Goal: Information Seeking & Learning: Check status

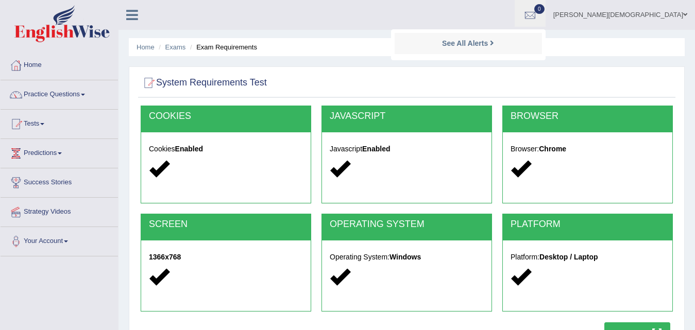
click at [42, 118] on link "Tests" at bounding box center [59, 123] width 117 height 26
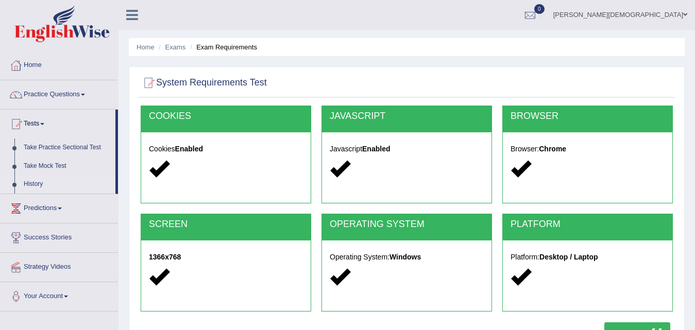
click at [39, 177] on link "History" at bounding box center [67, 184] width 96 height 19
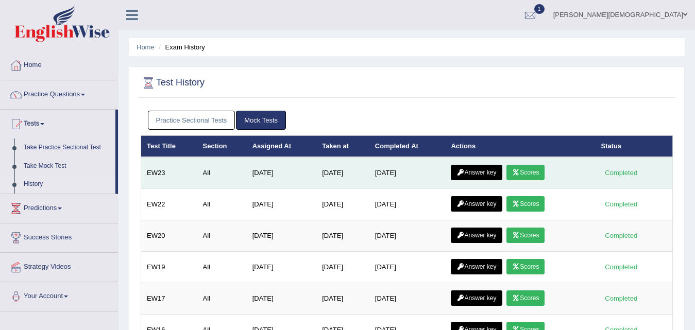
click at [534, 167] on link "Scores" at bounding box center [525, 172] width 38 height 15
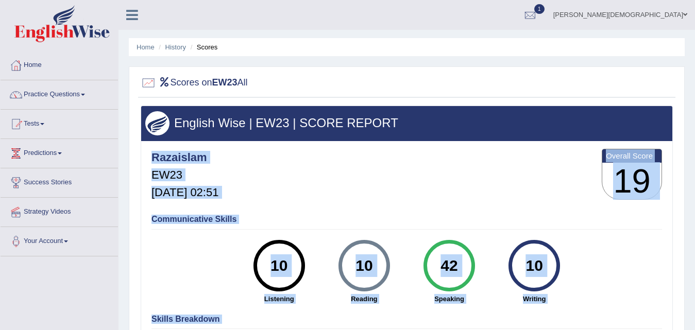
drag, startPoint x: 0, startPoint y: 0, endPoint x: 703, endPoint y: 176, distance: 724.9
click at [694, 176] on html "Toggle navigation Home Practice Questions Speaking Practice Read Aloud Repeat S…" at bounding box center [347, 165] width 695 height 330
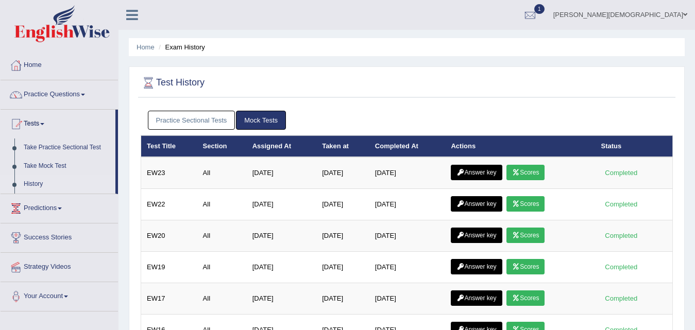
click at [219, 114] on link "Practice Sectional Tests" at bounding box center [192, 120] width 88 height 19
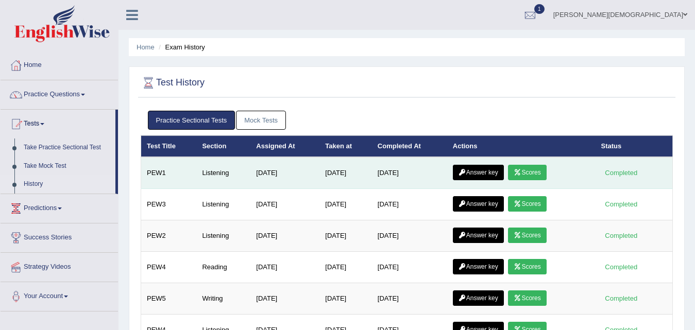
click at [525, 168] on link "Scores" at bounding box center [527, 172] width 38 height 15
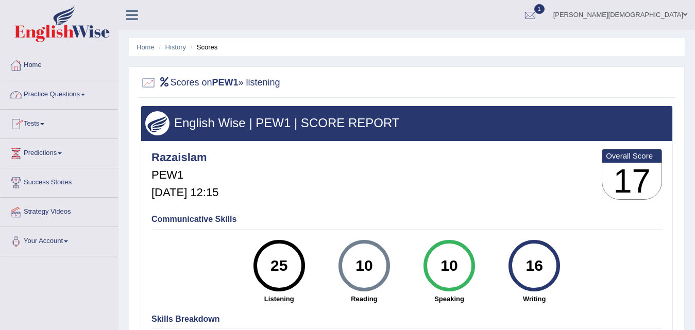
click at [80, 88] on link "Practice Questions" at bounding box center [59, 93] width 117 height 26
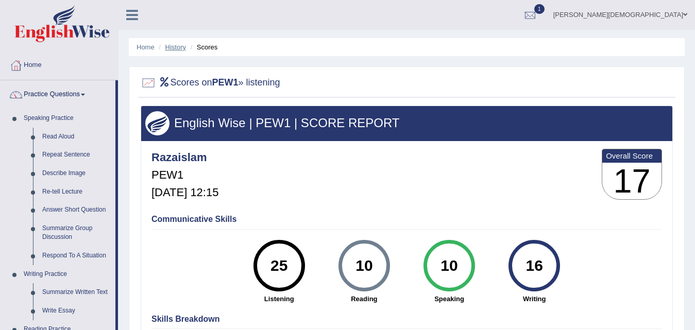
click at [176, 47] on link "History" at bounding box center [175, 47] width 21 height 8
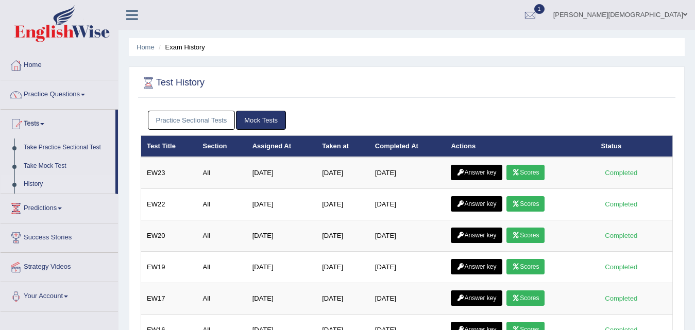
click at [196, 120] on link "Practice Sectional Tests" at bounding box center [192, 120] width 88 height 19
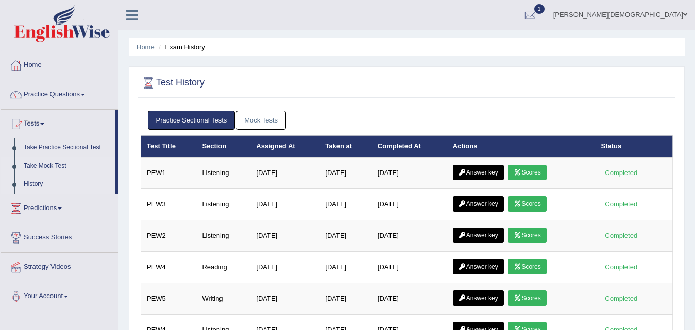
click at [39, 174] on link "Take Mock Test" at bounding box center [67, 166] width 96 height 19
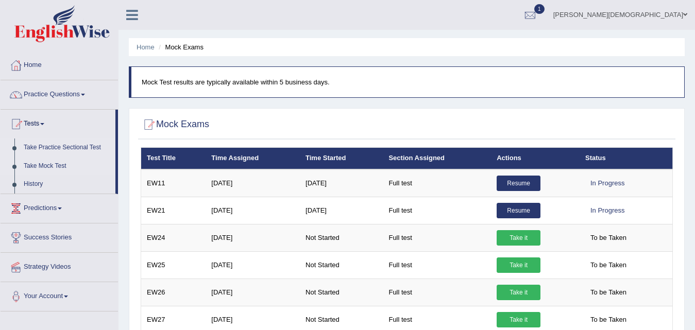
click at [54, 141] on link "Take Practice Sectional Test" at bounding box center [67, 148] width 96 height 19
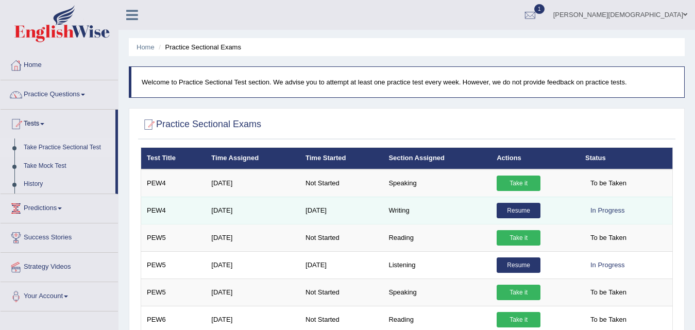
click at [529, 208] on link "Resume" at bounding box center [519, 210] width 44 height 15
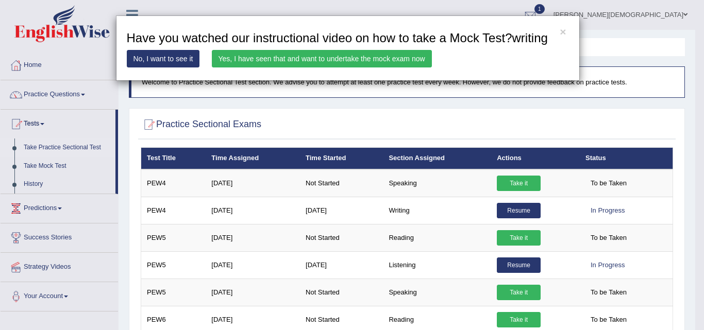
click at [317, 57] on link "Yes, I have seen that and want to undertake the mock exam now" at bounding box center [322, 59] width 220 height 18
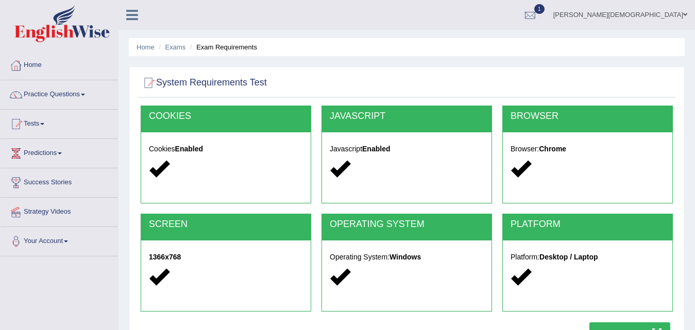
click at [614, 320] on div "PLATFORM Platform: Desktop / Laptop" at bounding box center [587, 268] width 181 height 108
click at [614, 325] on button "Resume Test" at bounding box center [629, 334] width 81 height 24
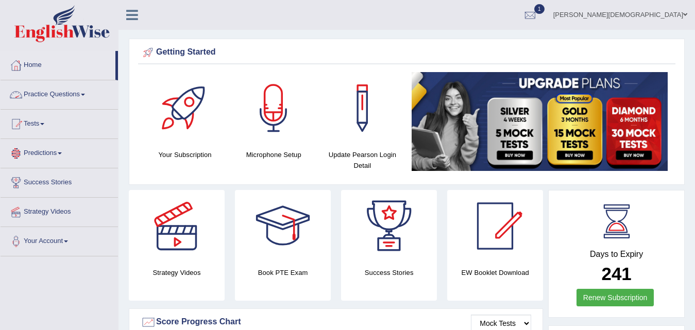
click at [66, 88] on link "Practice Questions" at bounding box center [59, 93] width 117 height 26
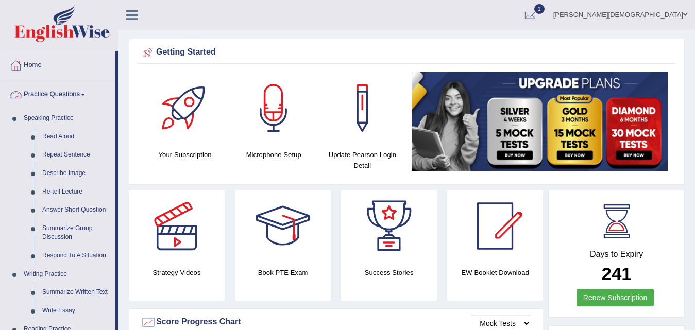
click at [81, 95] on link "Practice Questions" at bounding box center [58, 93] width 115 height 26
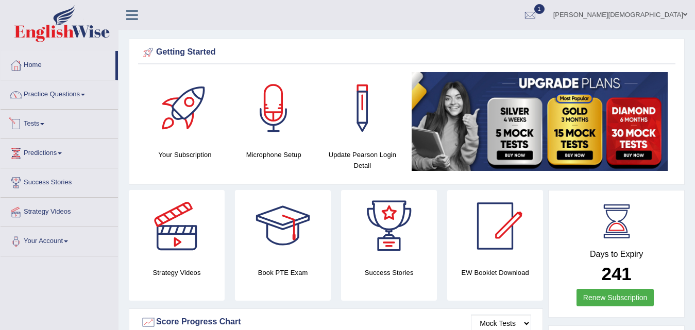
click at [39, 121] on link "Tests" at bounding box center [59, 123] width 117 height 26
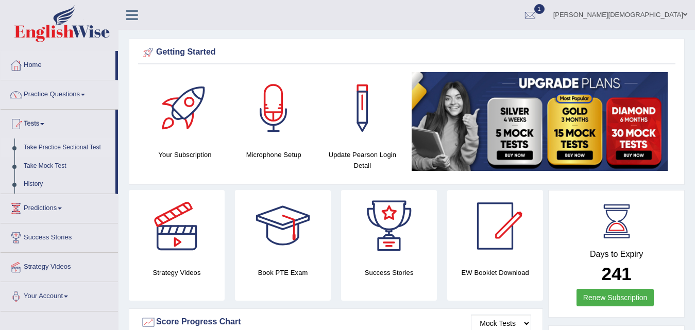
click at [39, 142] on link "Take Practice Sectional Test" at bounding box center [67, 148] width 96 height 19
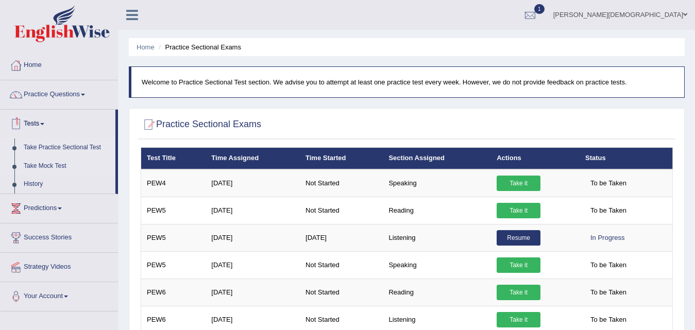
click at [52, 160] on link "Take Mock Test" at bounding box center [67, 166] width 96 height 19
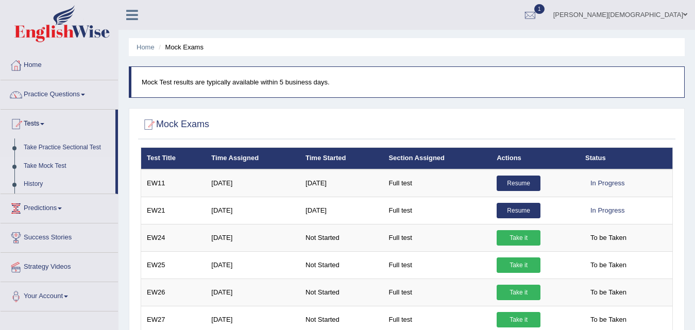
click at [29, 177] on link "History" at bounding box center [67, 184] width 96 height 19
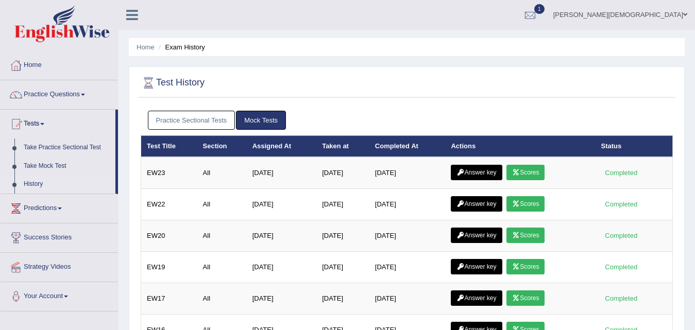
click at [214, 117] on link "Practice Sectional Tests" at bounding box center [192, 120] width 88 height 19
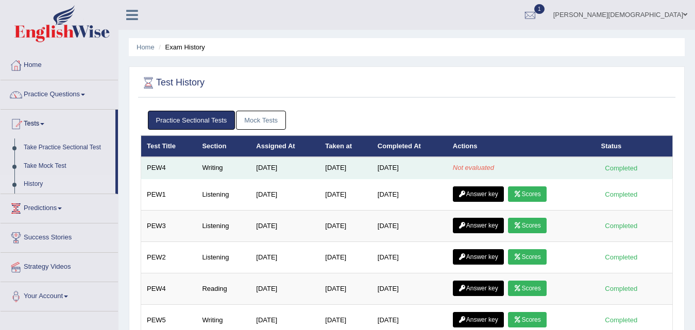
click at [478, 162] on td "Not evaluated" at bounding box center [521, 168] width 148 height 22
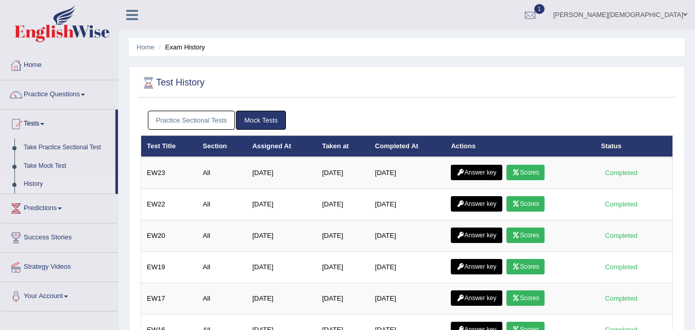
click at [180, 112] on link "Practice Sectional Tests" at bounding box center [192, 120] width 88 height 19
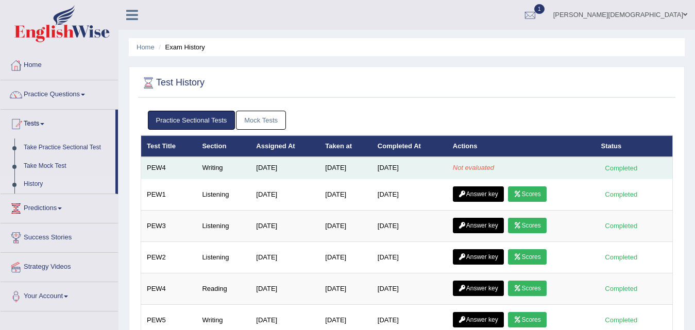
click at [485, 161] on td "Not evaluated" at bounding box center [521, 168] width 148 height 22
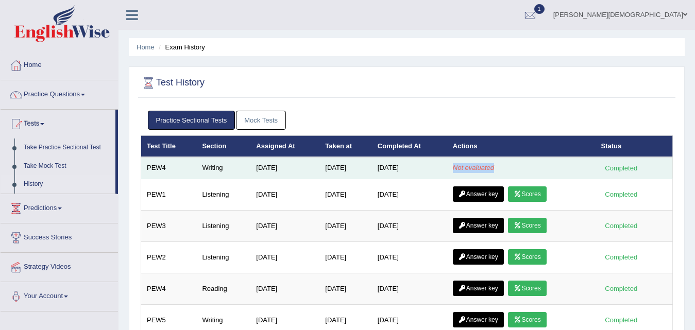
click at [485, 161] on td "Not evaluated" at bounding box center [521, 168] width 148 height 22
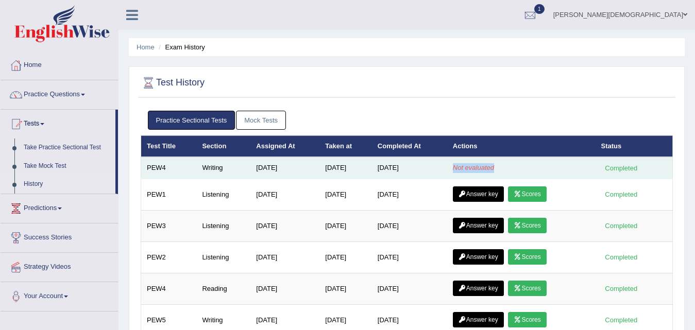
click at [485, 161] on td "Not evaluated" at bounding box center [521, 168] width 148 height 22
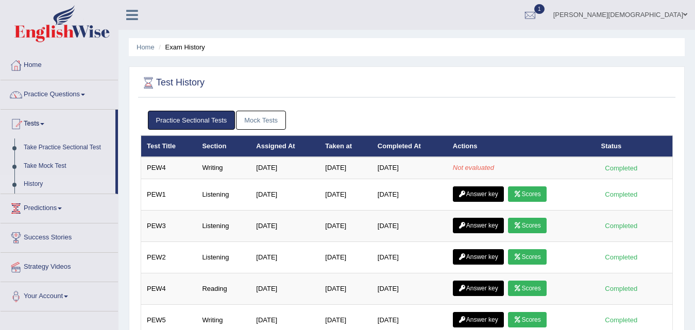
click at [372, 117] on ul "Practice Sectional Tests Mock Tests" at bounding box center [407, 120] width 518 height 19
click at [372, 116] on ul "Practice Sectional Tests Mock Tests" at bounding box center [407, 120] width 518 height 19
click at [162, 125] on link "Practice Sectional Tests" at bounding box center [192, 120] width 88 height 19
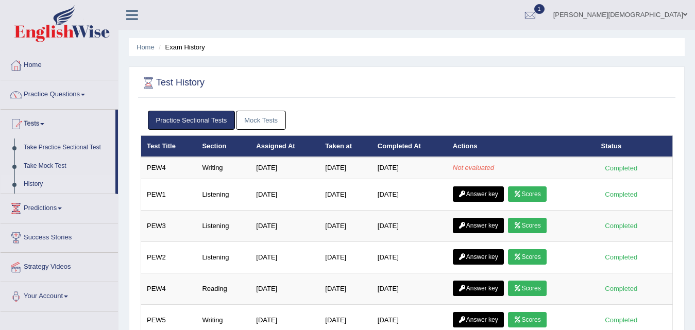
click at [162, 125] on link "Practice Sectional Tests" at bounding box center [192, 120] width 88 height 19
click at [200, 116] on link "Practice Sectional Tests" at bounding box center [192, 120] width 88 height 19
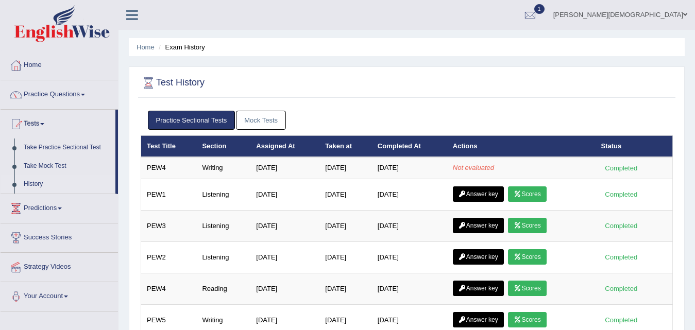
click at [200, 116] on link "Practice Sectional Tests" at bounding box center [192, 120] width 88 height 19
click at [43, 121] on link "Tests" at bounding box center [58, 123] width 115 height 26
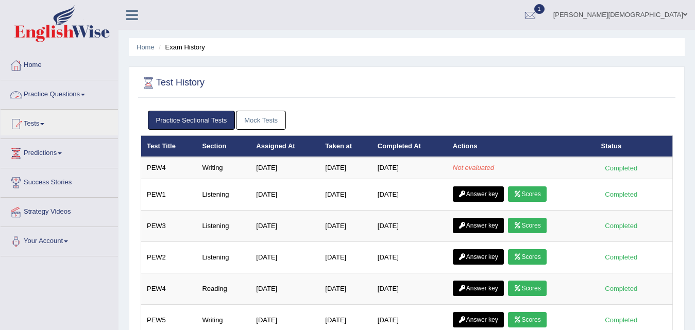
click at [44, 96] on link "Practice Questions" at bounding box center [59, 93] width 117 height 26
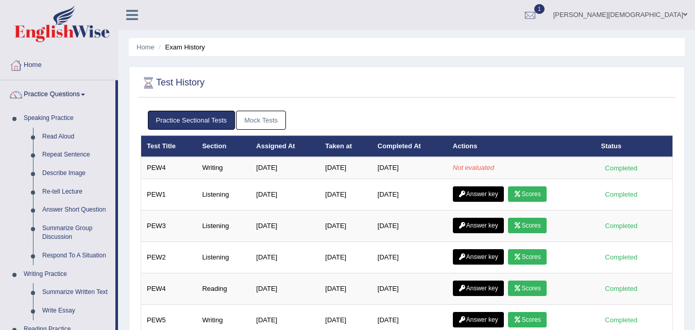
click at [88, 92] on link "Practice Questions" at bounding box center [58, 93] width 115 height 26
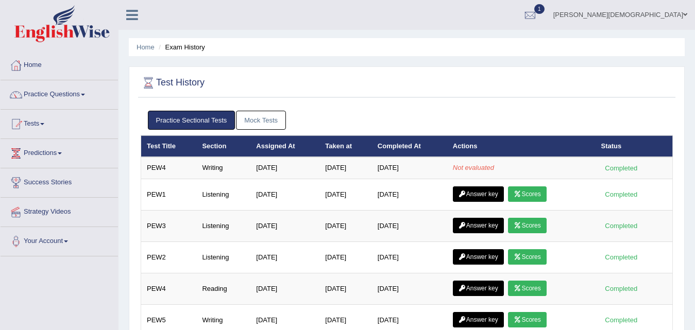
click at [86, 92] on link "Practice Questions" at bounding box center [59, 93] width 117 height 26
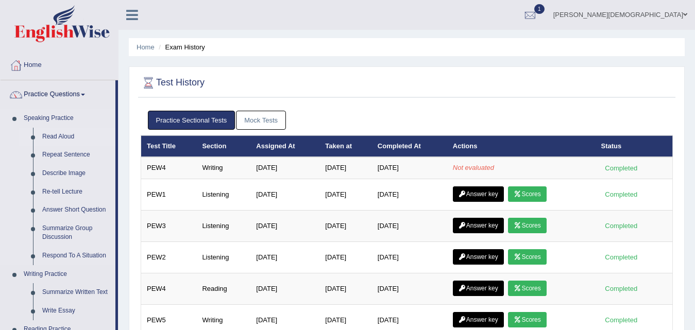
click at [73, 128] on link "Read Aloud" at bounding box center [77, 137] width 78 height 19
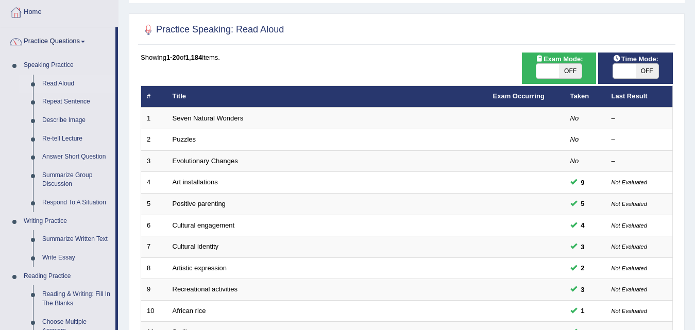
scroll to position [44, 0]
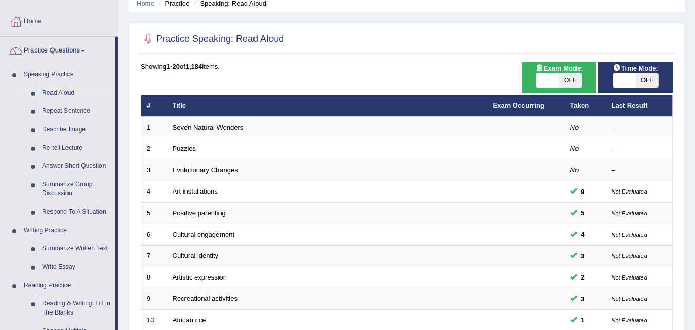
click at [637, 72] on span "Time Mode:" at bounding box center [636, 68] width 54 height 11
click at [86, 43] on link "Practice Questions" at bounding box center [58, 50] width 115 height 26
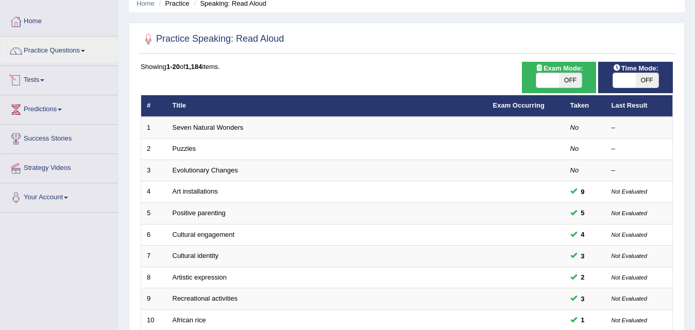
click at [46, 79] on link "Tests" at bounding box center [59, 79] width 117 height 26
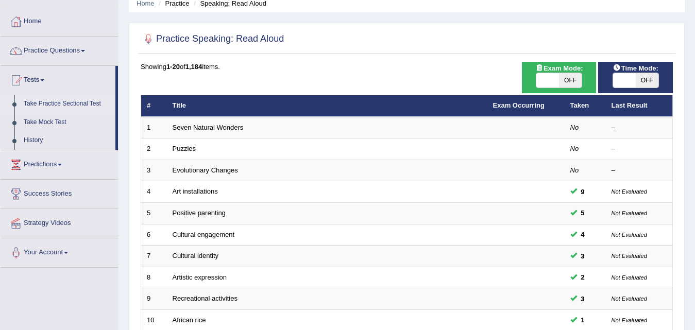
click at [50, 102] on link "Take Practice Sectional Test" at bounding box center [67, 104] width 96 height 19
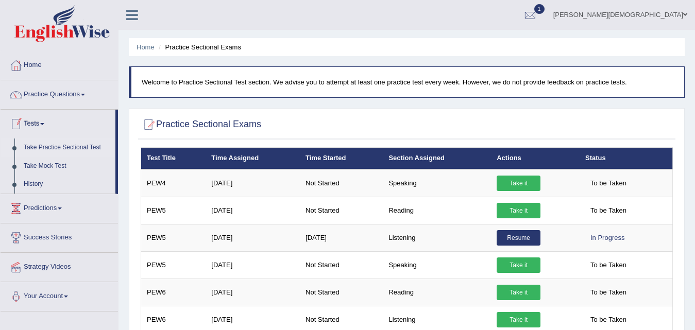
click at [42, 141] on link "Take Practice Sectional Test" at bounding box center [67, 148] width 96 height 19
click at [35, 179] on link "History" at bounding box center [67, 184] width 96 height 19
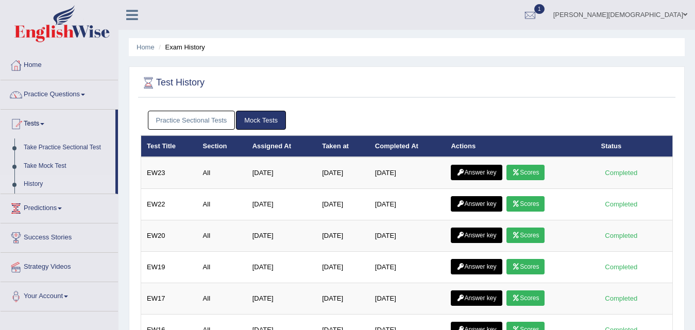
click at [180, 112] on link "Practice Sectional Tests" at bounding box center [192, 120] width 88 height 19
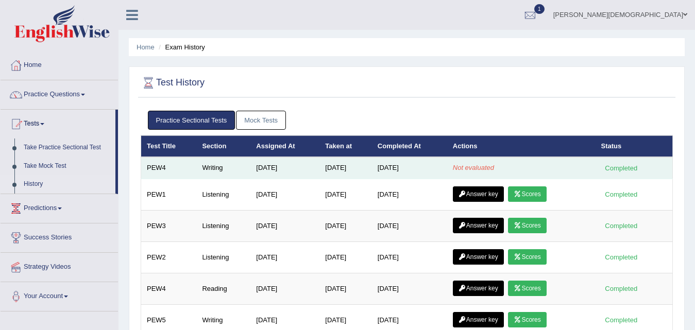
click at [482, 164] on em "Not evaluated" at bounding box center [473, 168] width 41 height 8
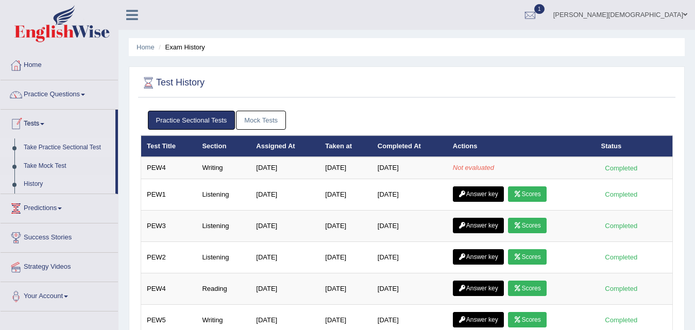
click at [54, 144] on link "Take Practice Sectional Test" at bounding box center [67, 148] width 96 height 19
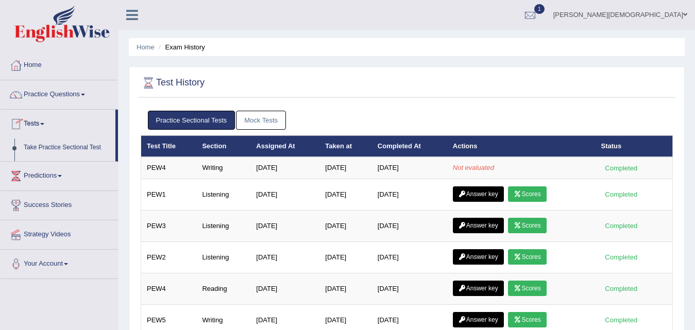
click at [54, 162] on link "Predictions" at bounding box center [59, 175] width 117 height 26
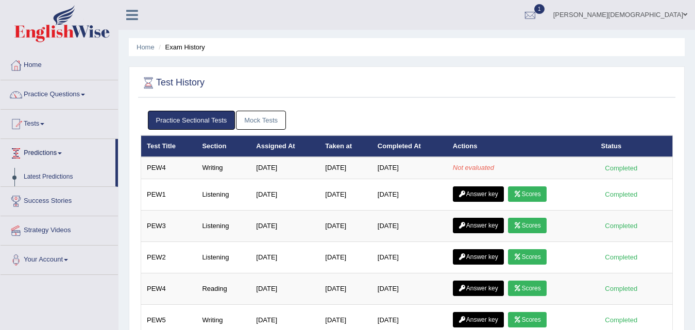
click at [54, 144] on link "Predictions" at bounding box center [58, 152] width 115 height 26
click at [54, 144] on link "Predictions" at bounding box center [59, 152] width 117 height 26
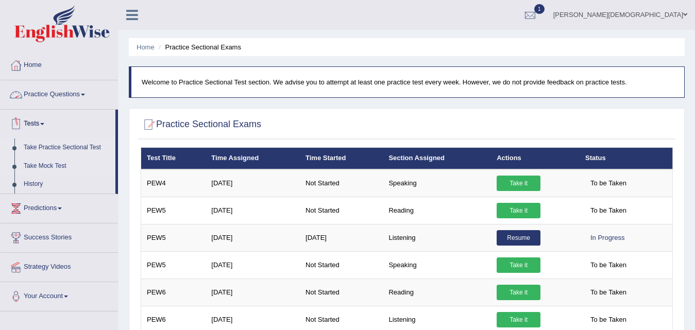
click at [39, 175] on link "Take Mock Test" at bounding box center [67, 166] width 96 height 19
click at [32, 182] on link "History" at bounding box center [67, 184] width 96 height 19
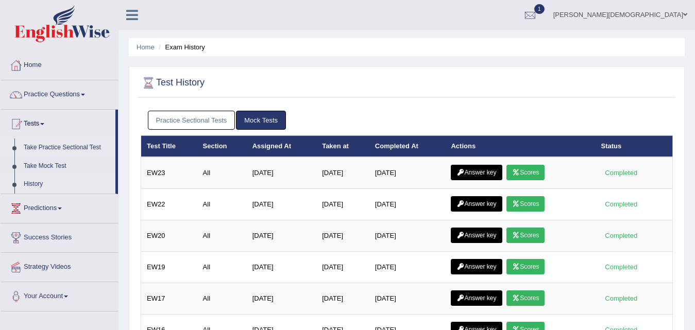
click at [54, 142] on link "Take Practice Sectional Test" at bounding box center [67, 148] width 96 height 19
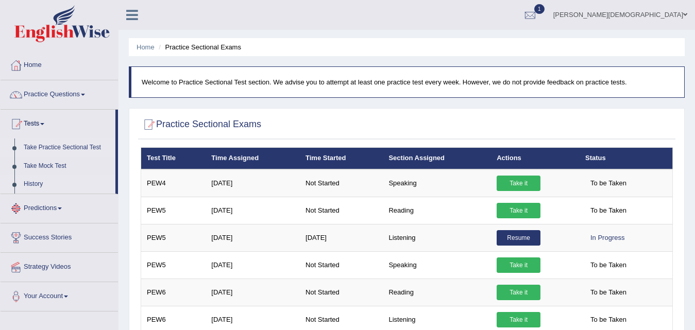
click at [37, 181] on link "History" at bounding box center [67, 184] width 96 height 19
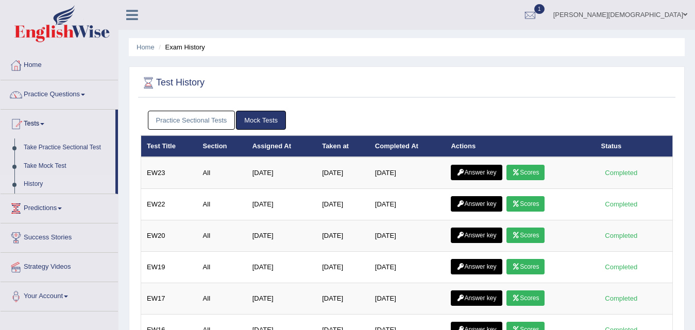
click at [177, 118] on link "Practice Sectional Tests" at bounding box center [192, 120] width 88 height 19
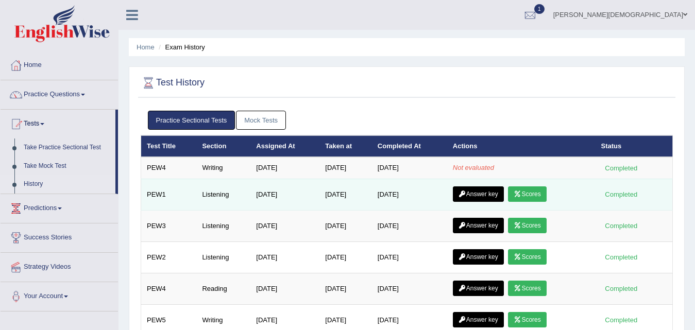
click at [526, 190] on link "Scores" at bounding box center [527, 193] width 38 height 15
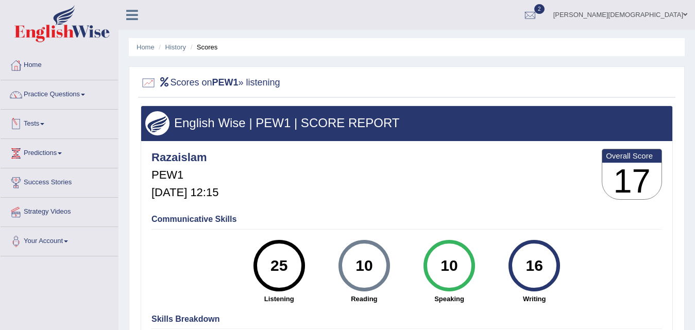
click at [43, 124] on link "Tests" at bounding box center [59, 123] width 117 height 26
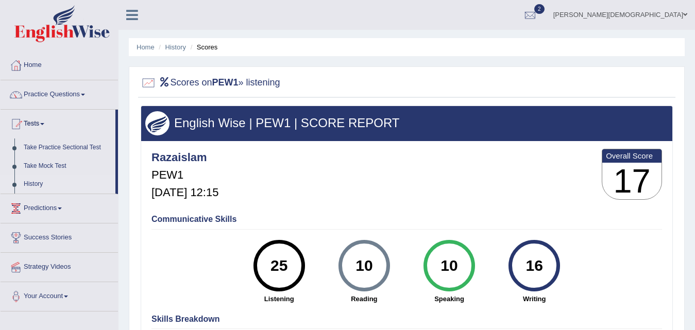
click at [36, 183] on link "History" at bounding box center [67, 184] width 96 height 19
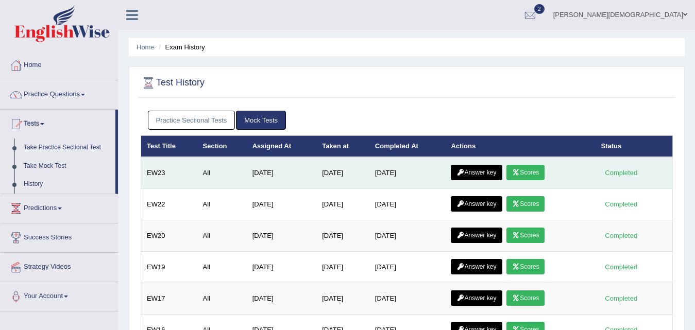
click at [520, 172] on icon at bounding box center [516, 172] width 8 height 6
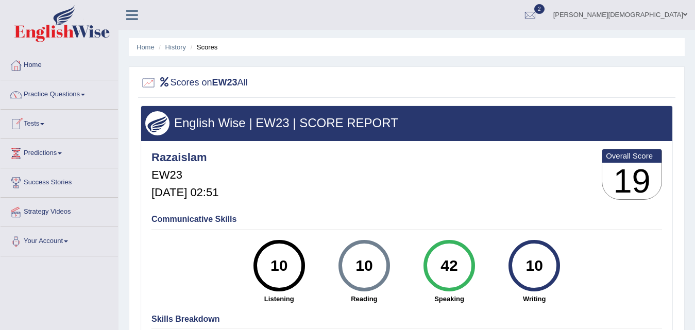
click at [40, 114] on link "Tests" at bounding box center [59, 123] width 117 height 26
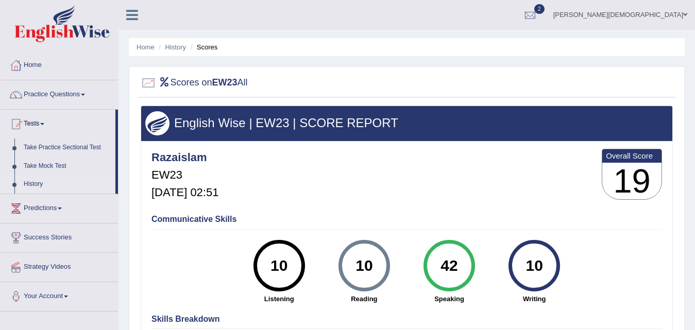
click at [31, 184] on link "History" at bounding box center [67, 184] width 96 height 19
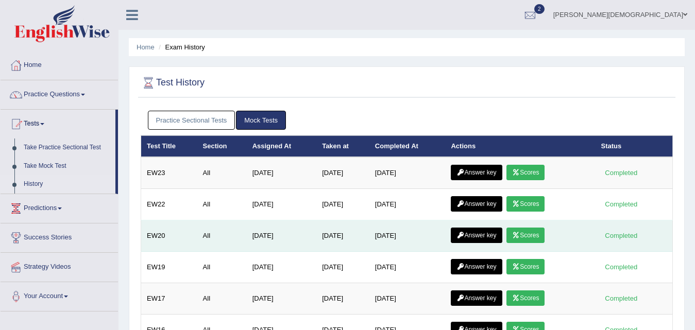
click at [529, 232] on link "Scores" at bounding box center [525, 235] width 38 height 15
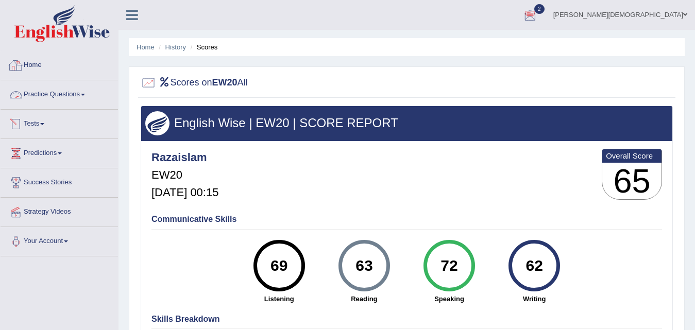
click at [33, 55] on link "Home" at bounding box center [59, 64] width 117 height 26
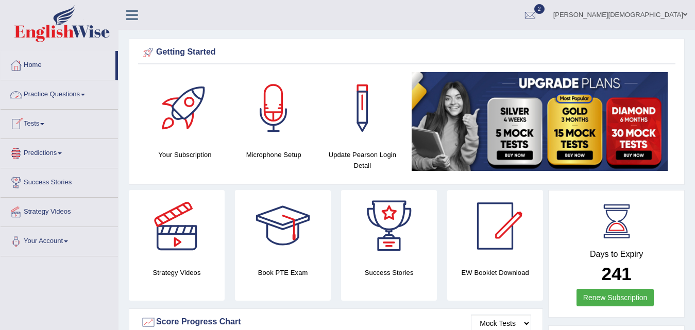
click at [72, 96] on link "Practice Questions" at bounding box center [59, 93] width 117 height 26
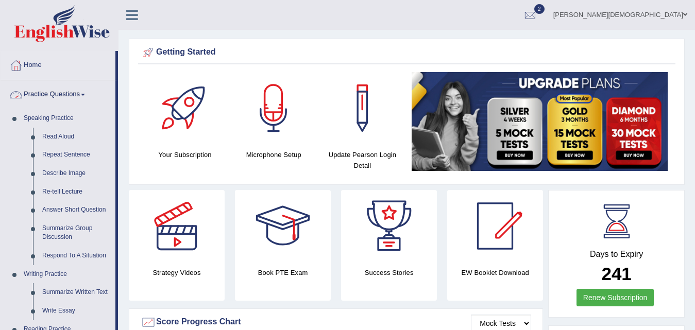
click at [83, 98] on link "Practice Questions" at bounding box center [58, 93] width 115 height 26
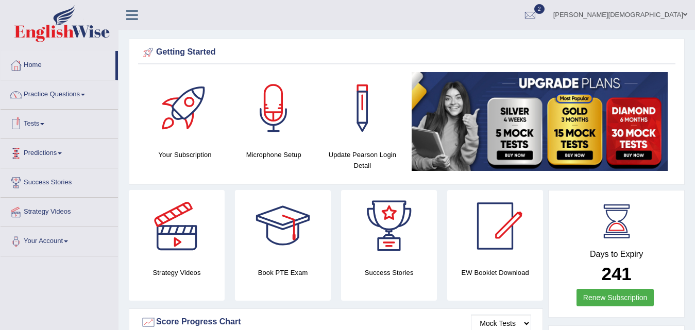
click at [54, 129] on link "Tests" at bounding box center [59, 123] width 117 height 26
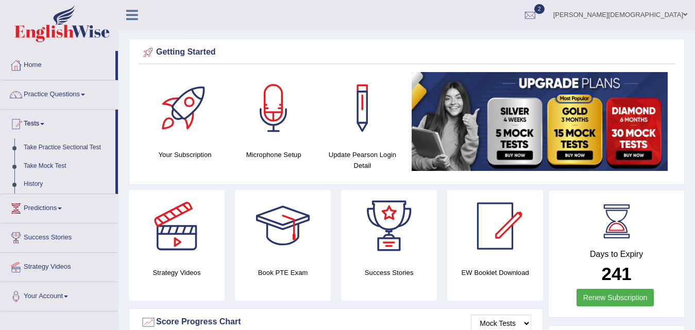
click at [33, 178] on link "History" at bounding box center [67, 184] width 96 height 19
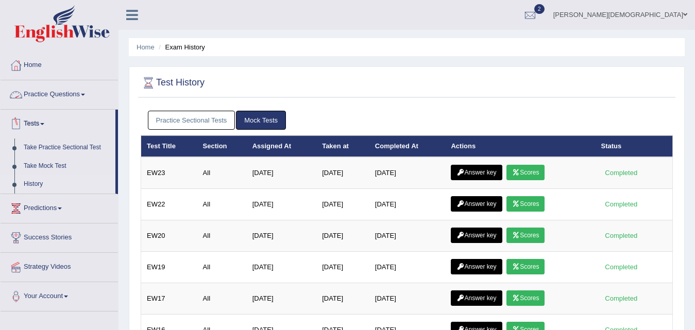
click at [186, 122] on link "Practice Sectional Tests" at bounding box center [192, 120] width 88 height 19
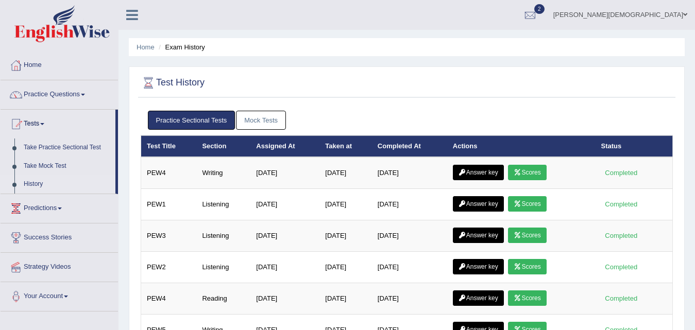
click at [202, 131] on div "Practice Sectional Tests Mock Tests" at bounding box center [407, 121] width 532 height 30
click at [192, 118] on link "Practice Sectional Tests" at bounding box center [192, 120] width 88 height 19
click at [27, 182] on link "History" at bounding box center [67, 184] width 96 height 19
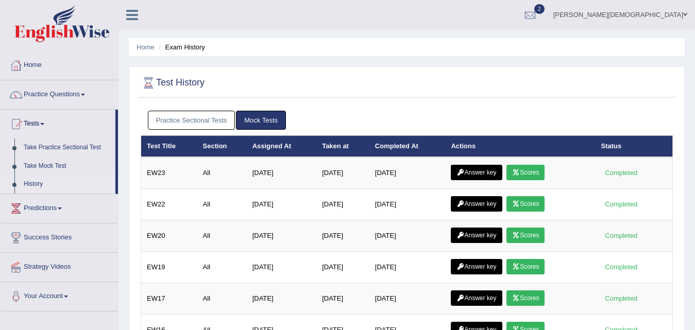
click at [207, 113] on link "Practice Sectional Tests" at bounding box center [192, 120] width 88 height 19
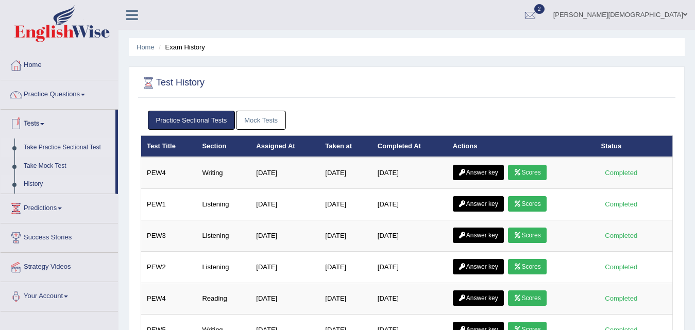
click at [43, 144] on link "Take Practice Sectional Test" at bounding box center [67, 148] width 96 height 19
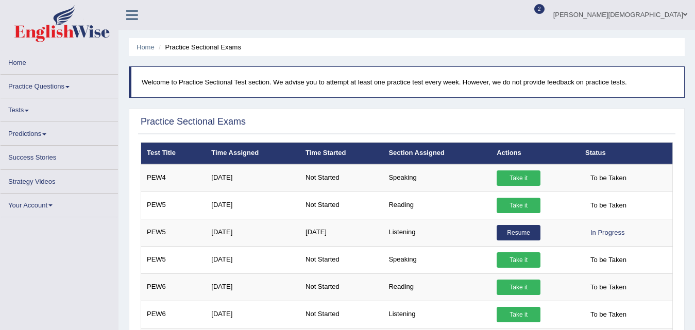
click at [46, 128] on link "Predictions" at bounding box center [59, 132] width 117 height 20
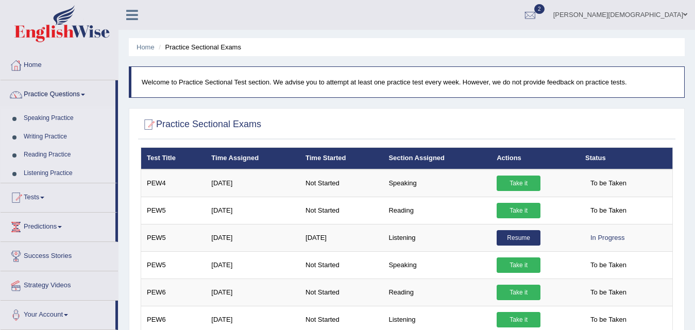
click at [37, 194] on link "Tests" at bounding box center [58, 196] width 115 height 26
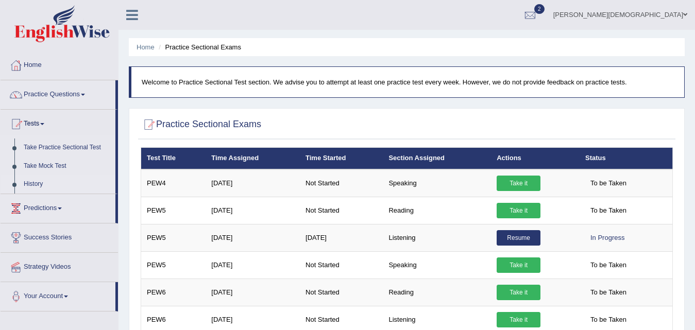
click at [33, 177] on link "History" at bounding box center [67, 184] width 96 height 19
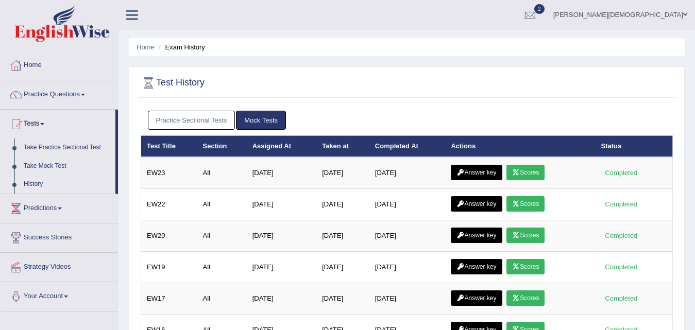
click at [218, 113] on link "Practice Sectional Tests" at bounding box center [192, 120] width 88 height 19
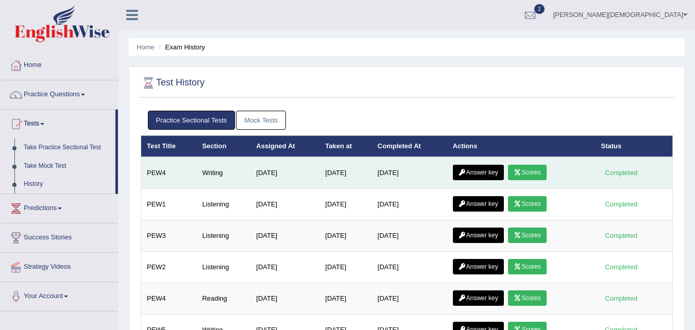
click at [524, 168] on link "Scores" at bounding box center [527, 172] width 38 height 15
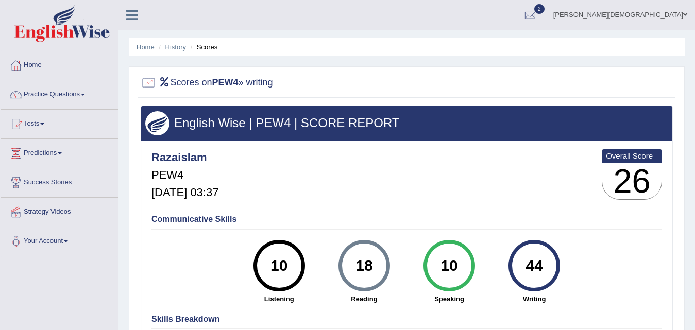
click at [524, 168] on div "Razaislam PEW4 [DATE] 03:37 Overall Score 26" at bounding box center [407, 176] width 516 height 61
click at [47, 123] on link "Tests" at bounding box center [59, 123] width 117 height 26
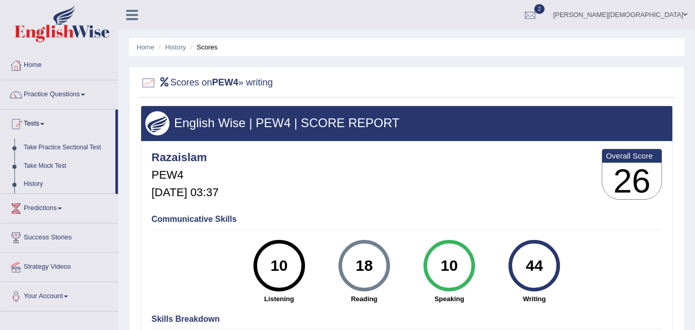
click at [180, 40] on ul "Home History Scores" at bounding box center [407, 47] width 556 height 18
click at [199, 42] on ul "Home History Scores" at bounding box center [407, 47] width 556 height 18
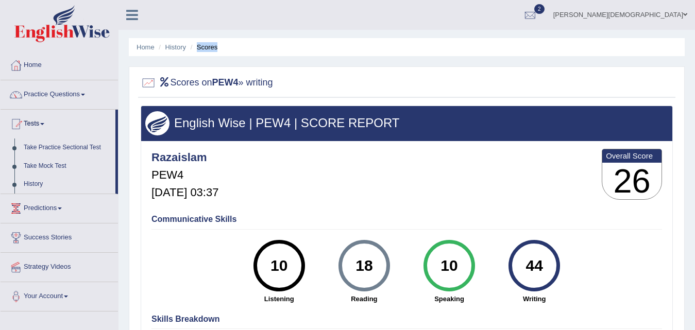
click at [199, 42] on ul "Home History Scores" at bounding box center [407, 47] width 556 height 18
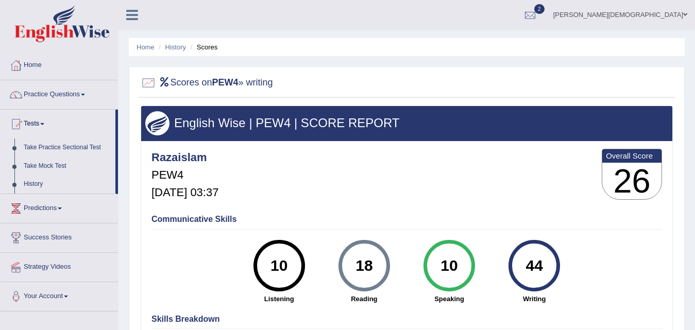
drag, startPoint x: 269, startPoint y: 169, endPoint x: 382, endPoint y: 264, distance: 147.3
click at [382, 146] on div "Razaislam PEW4 Aug 25, 2025, 03:37 Overall Score 26 Communicative Skills 10 Lis…" at bounding box center [406, 143] width 531 height 5
click at [382, 264] on div "18" at bounding box center [364, 265] width 38 height 43
click at [399, 186] on div "Razaislam PEW4 Aug 25, 2025, 03:37 Overall Score 26" at bounding box center [407, 176] width 516 height 61
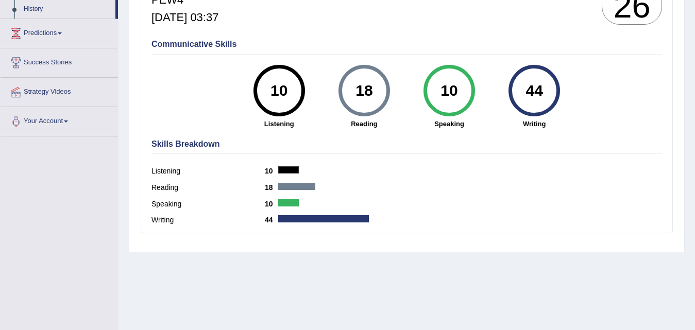
scroll to position [211, 0]
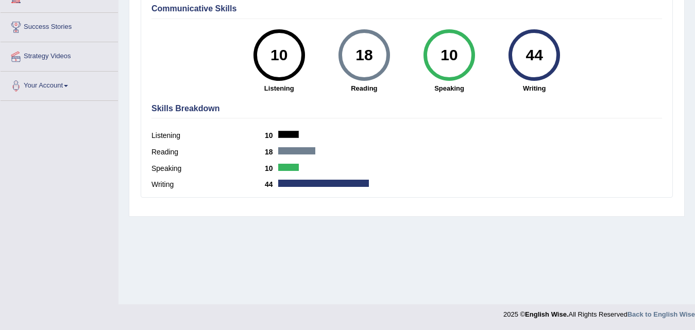
drag, startPoint x: 686, startPoint y: 231, endPoint x: 697, endPoint y: 206, distance: 27.7
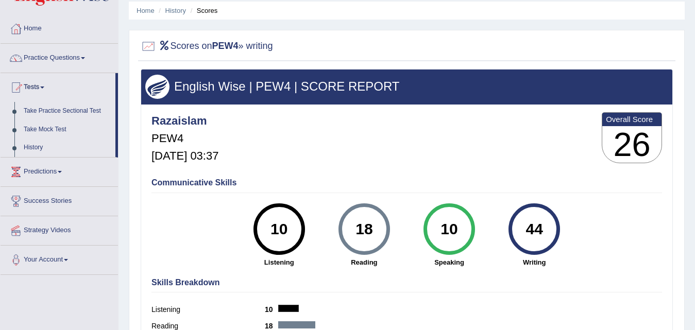
scroll to position [34, 0]
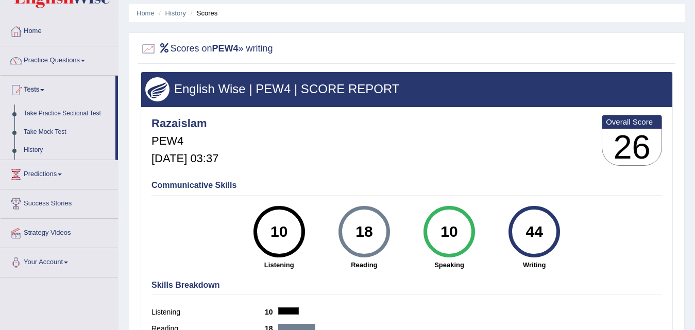
click at [247, 50] on h2 "Scores on PEW4 » writing" at bounding box center [207, 48] width 132 height 15
click at [152, 46] on div at bounding box center [148, 48] width 15 height 15
click at [170, 48] on icon at bounding box center [165, 47] width 12 height 9
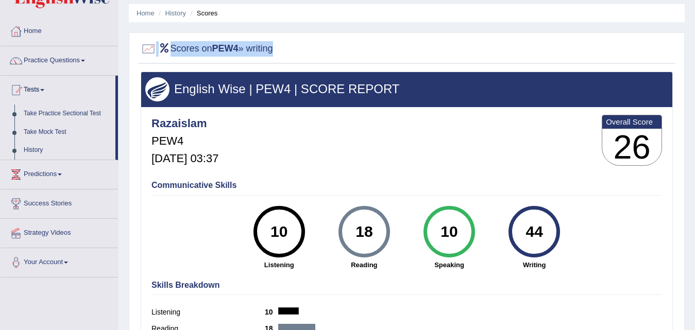
click at [170, 48] on icon at bounding box center [165, 47] width 12 height 9
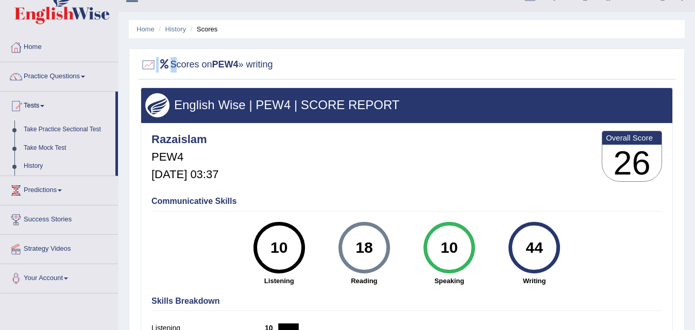
scroll to position [0, 0]
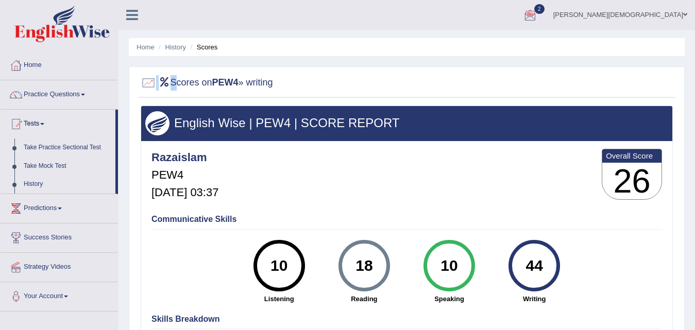
click at [538, 11] on div at bounding box center [529, 15] width 15 height 15
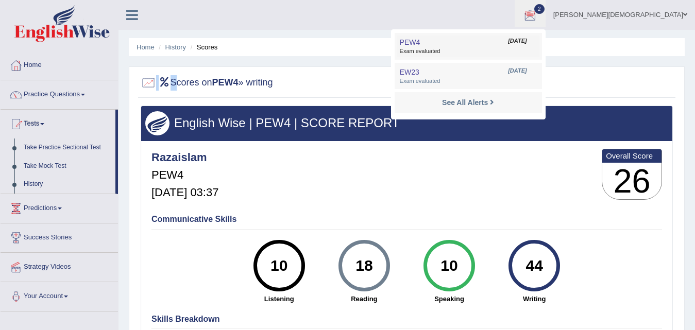
click at [516, 47] on link "PEW4 Aug 25, 2025 Exam evaluated" at bounding box center [468, 47] width 142 height 22
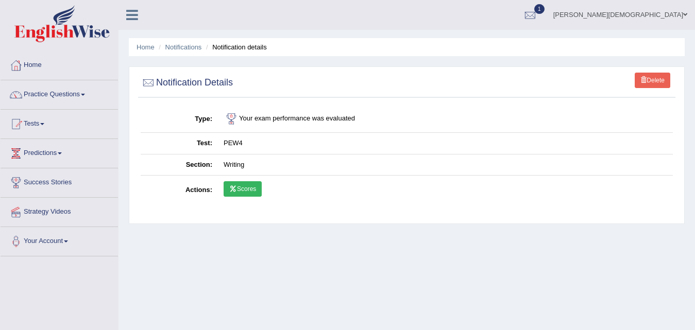
click at [240, 188] on link "Scores" at bounding box center [243, 188] width 38 height 15
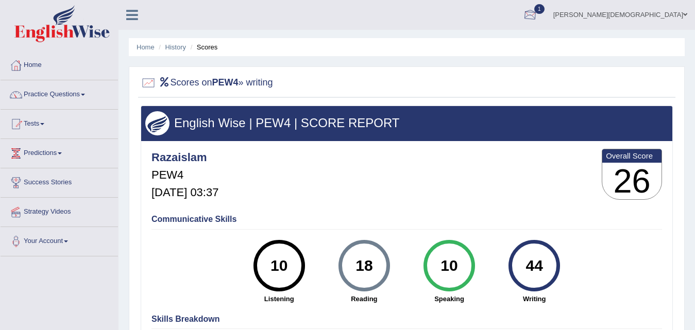
click at [538, 9] on div at bounding box center [529, 15] width 15 height 15
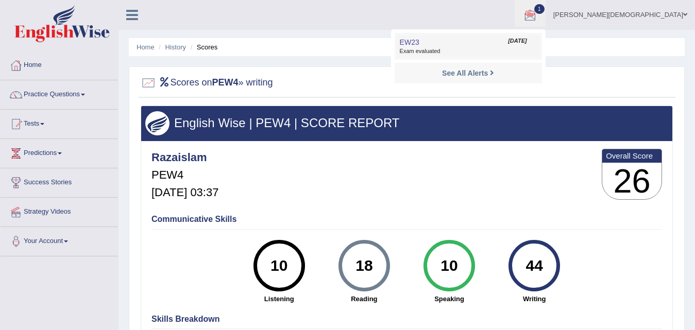
click at [526, 50] on span "Exam evaluated" at bounding box center [468, 51] width 137 height 8
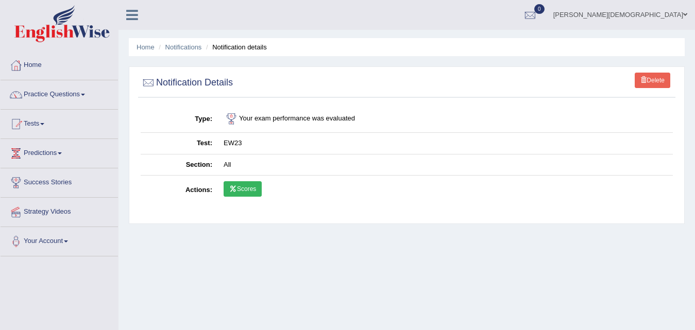
click at [254, 189] on link "Scores" at bounding box center [243, 188] width 38 height 15
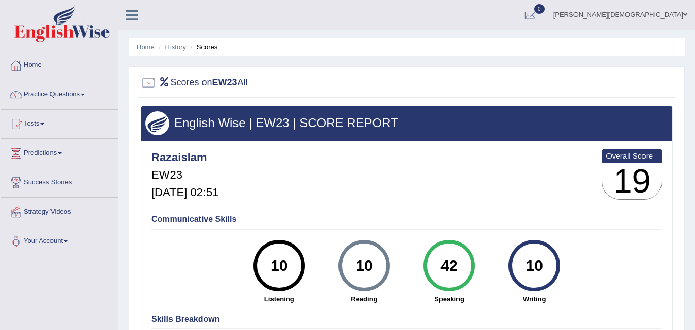
click at [155, 79] on div at bounding box center [148, 82] width 15 height 15
click at [447, 263] on div "42" at bounding box center [449, 265] width 38 height 43
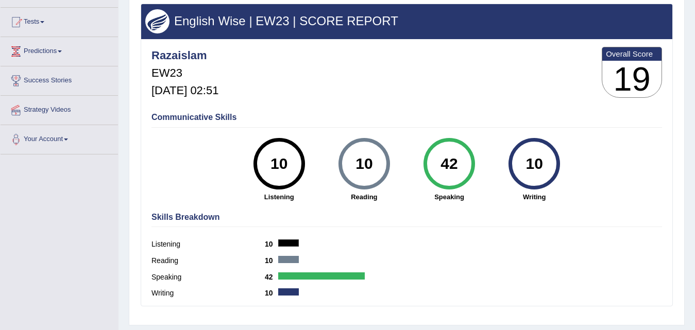
scroll to position [122, 0]
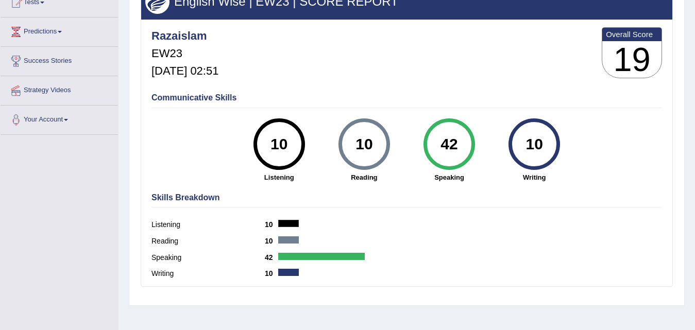
click at [185, 182] on div "Communicative Skills 10 Listening 10 Reading 42 Speaking 10 Writing" at bounding box center [407, 136] width 516 height 97
click at [178, 194] on h4 "Skills Breakdown" at bounding box center [406, 197] width 510 height 9
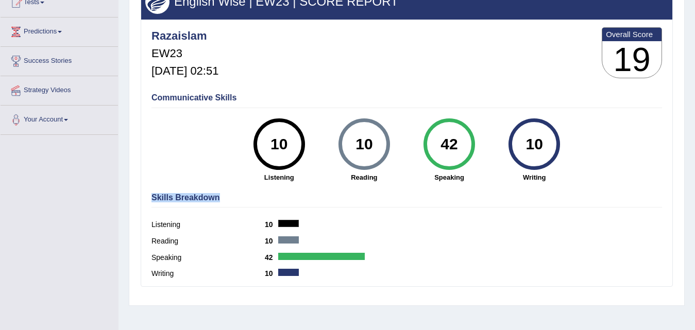
click at [178, 194] on h4 "Skills Breakdown" at bounding box center [406, 197] width 510 height 9
click at [439, 205] on div "Skills Breakdown Listening 10 Reading 10 Speaking 42 Writing 10" at bounding box center [407, 237] width 516 height 98
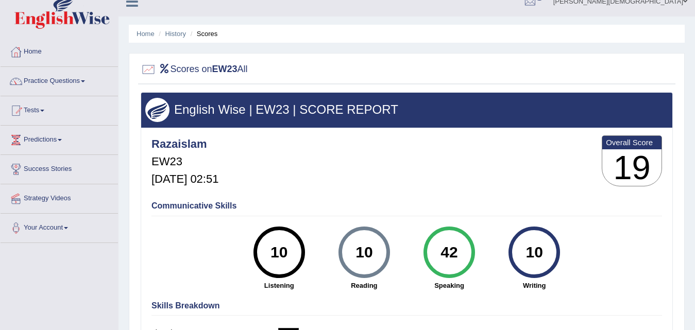
scroll to position [0, 0]
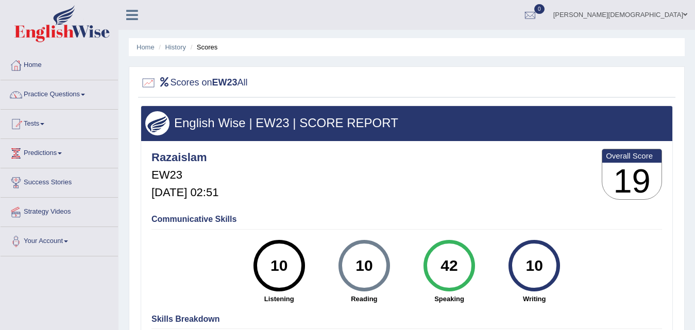
click at [683, 14] on span at bounding box center [685, 14] width 4 height 7
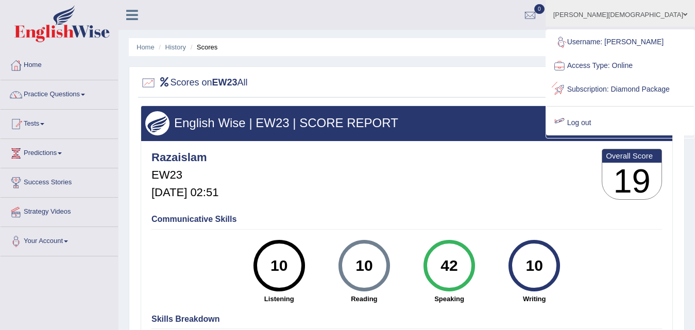
click at [567, 131] on div at bounding box center [559, 122] width 15 height 15
